Goal: Find specific page/section: Find specific page/section

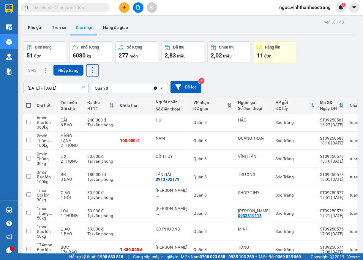
click at [103, 9] on span at bounding box center [65, 7] width 89 height 9
click at [84, 10] on input "text" at bounding box center [68, 7] width 70 height 7
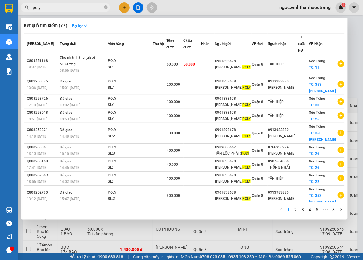
type input "poly"
click at [105, 9] on icon "close-circle" at bounding box center [106, 7] width 4 height 4
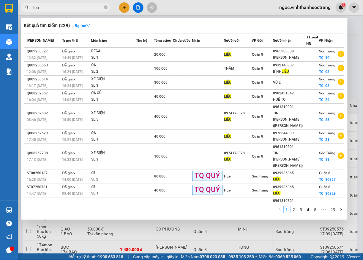
scroll to position [1, 0]
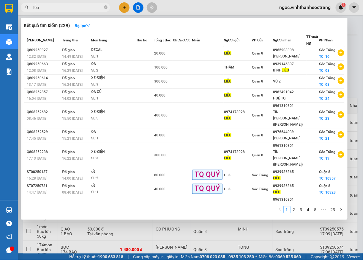
type input "liễu."
